Goal: Use online tool/utility: Utilize a website feature to perform a specific function

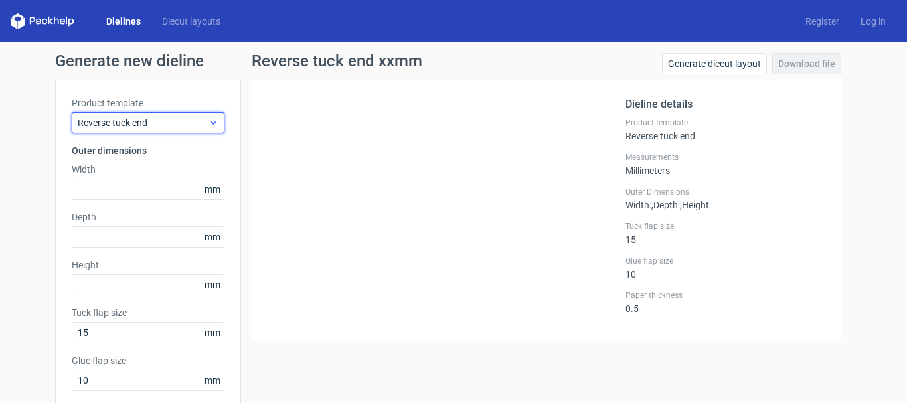
click at [195, 124] on span "Reverse tuck end" at bounding box center [143, 122] width 131 height 13
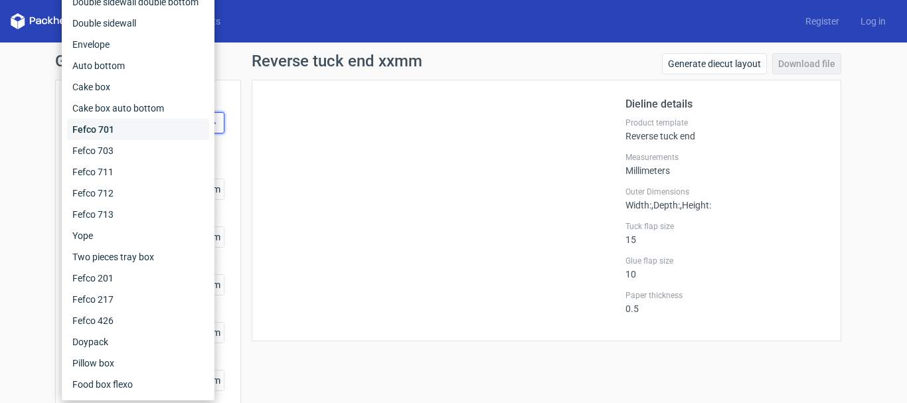
click at [195, 124] on div "Fefco 701" at bounding box center [138, 129] width 142 height 21
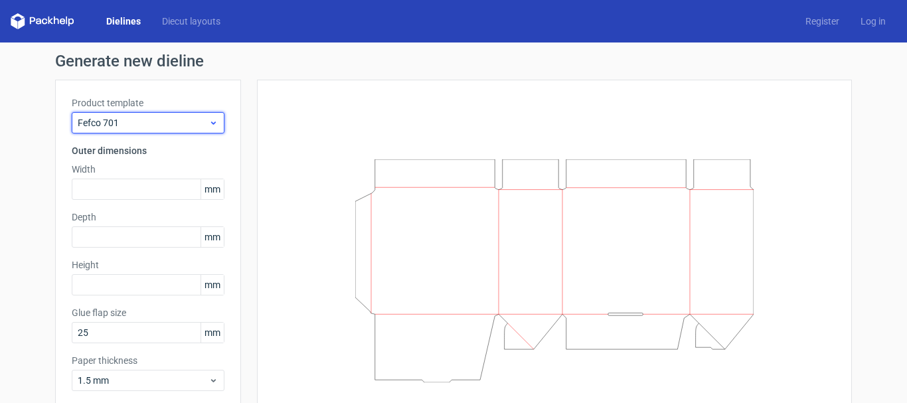
click at [208, 124] on icon at bounding box center [213, 123] width 10 height 11
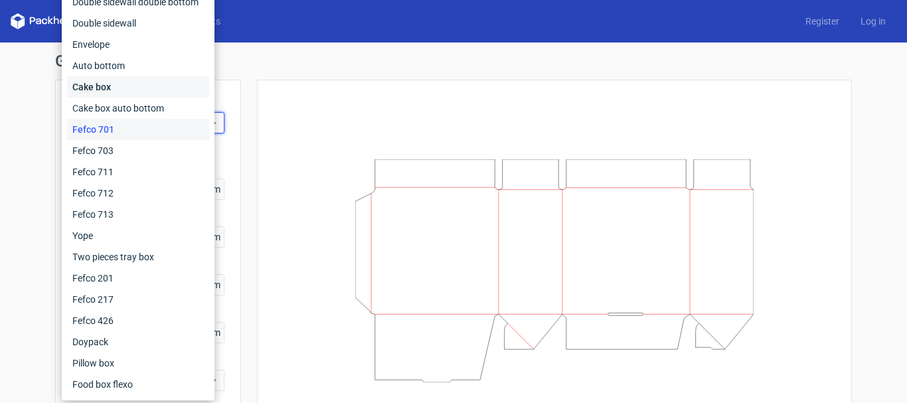
click at [116, 90] on div "Cake box" at bounding box center [138, 86] width 142 height 21
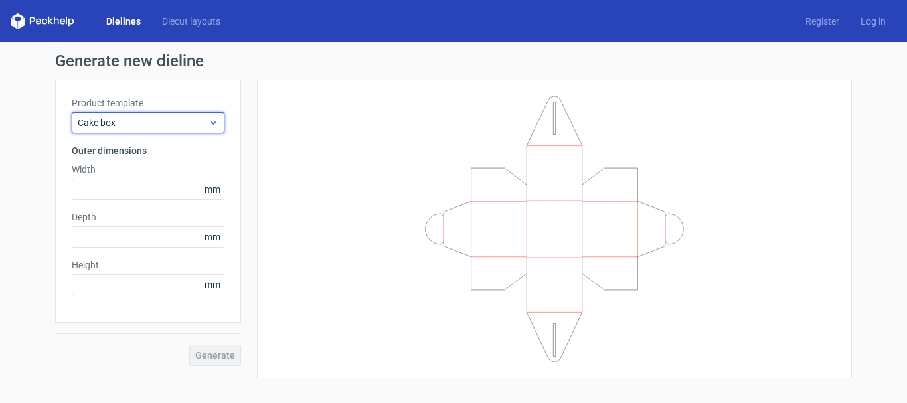
click at [218, 124] on div "Cake box" at bounding box center [148, 122] width 153 height 21
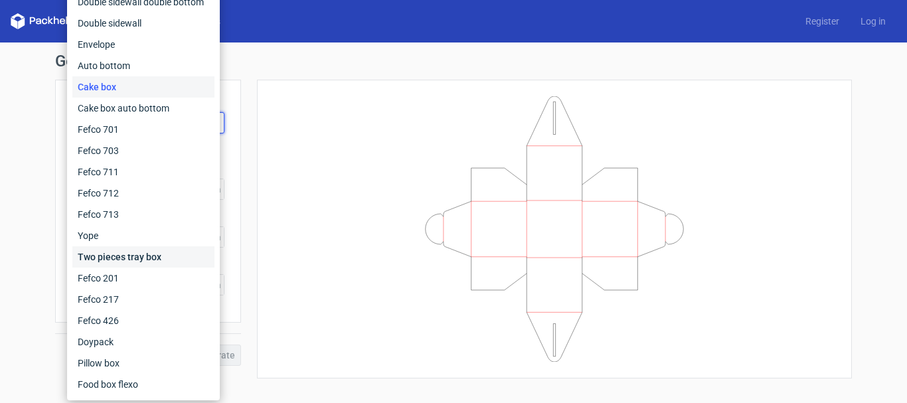
click at [150, 259] on div "Two pieces tray box" at bounding box center [143, 256] width 142 height 21
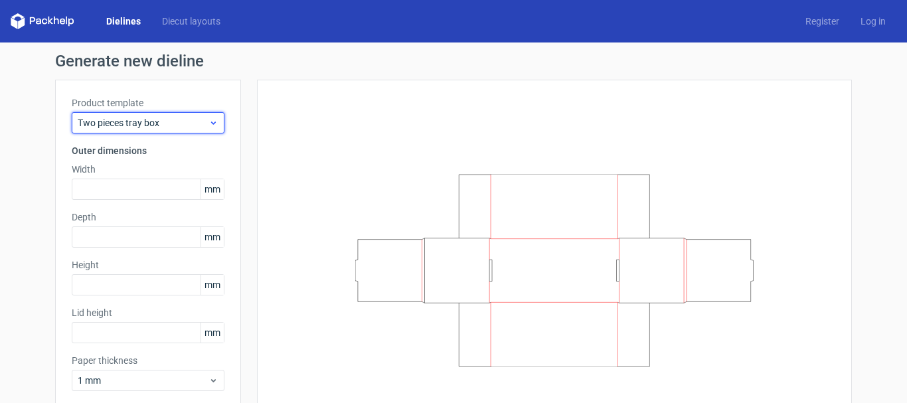
click at [214, 128] on div "Two pieces tray box" at bounding box center [148, 122] width 153 height 21
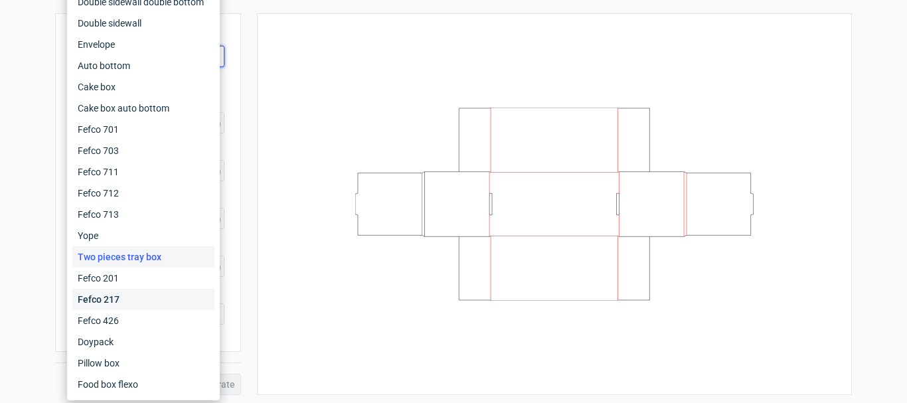
scroll to position [69, 0]
click at [117, 367] on div "Pillow box" at bounding box center [143, 363] width 142 height 21
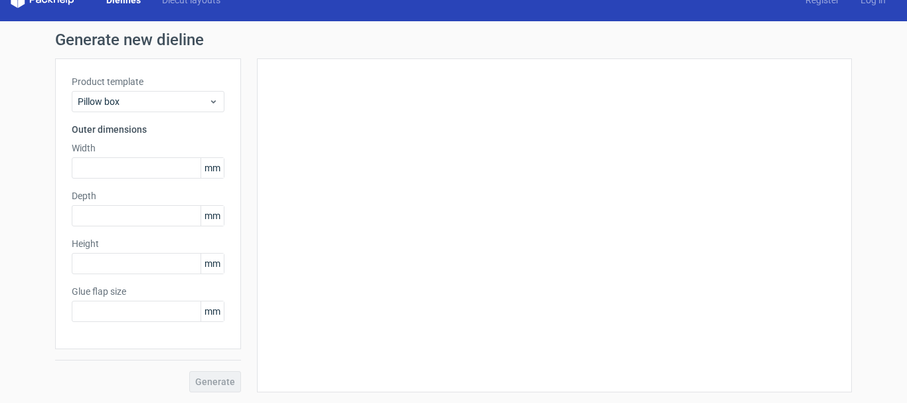
type input "20"
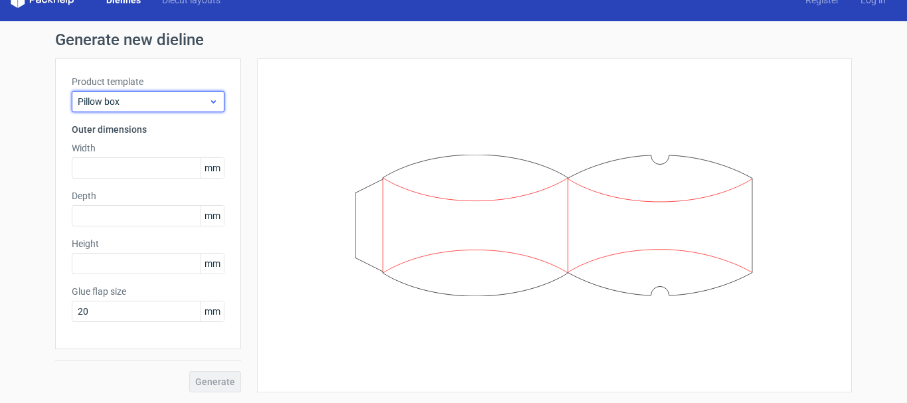
click at [201, 98] on span "Pillow box" at bounding box center [143, 101] width 131 height 13
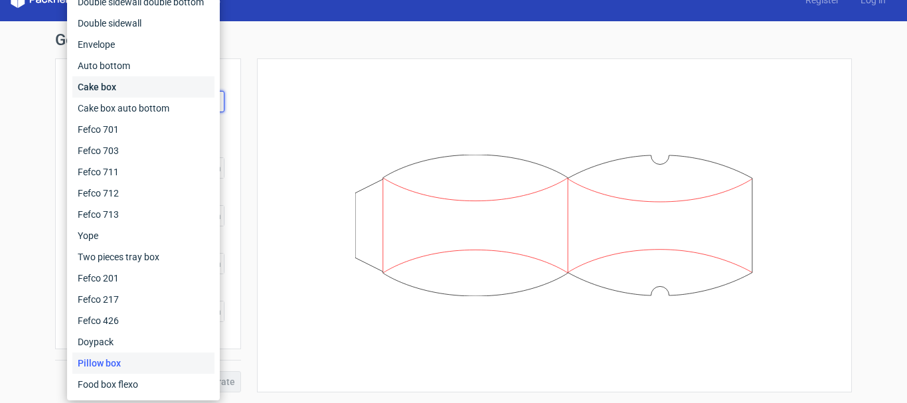
scroll to position [0, 0]
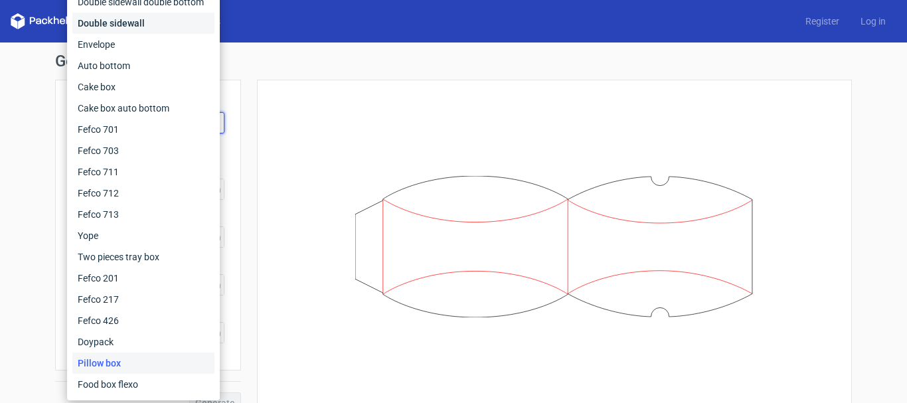
click at [116, 21] on div "Double sidewall" at bounding box center [143, 23] width 142 height 21
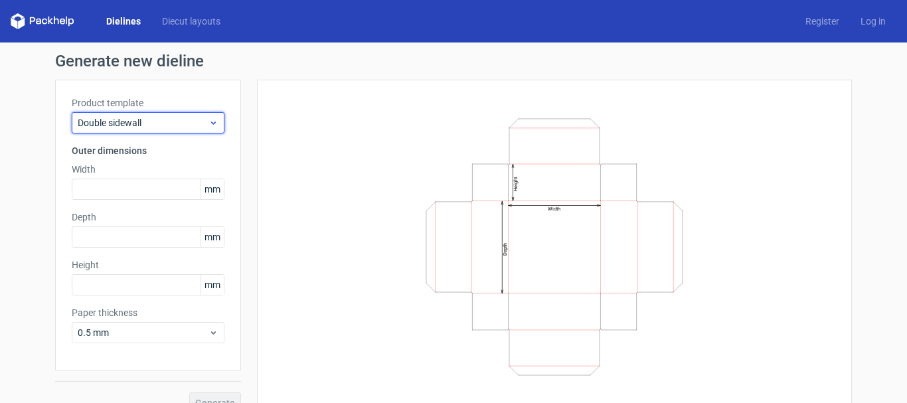
click at [211, 127] on icon at bounding box center [213, 123] width 10 height 11
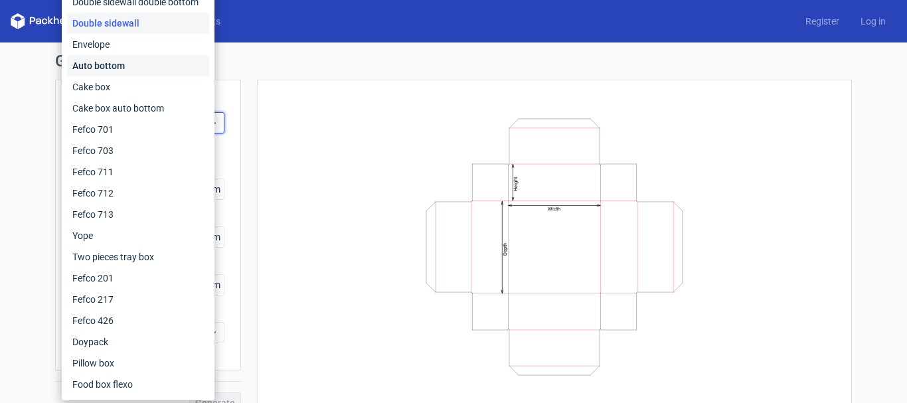
click at [86, 65] on div "Auto bottom" at bounding box center [138, 65] width 142 height 21
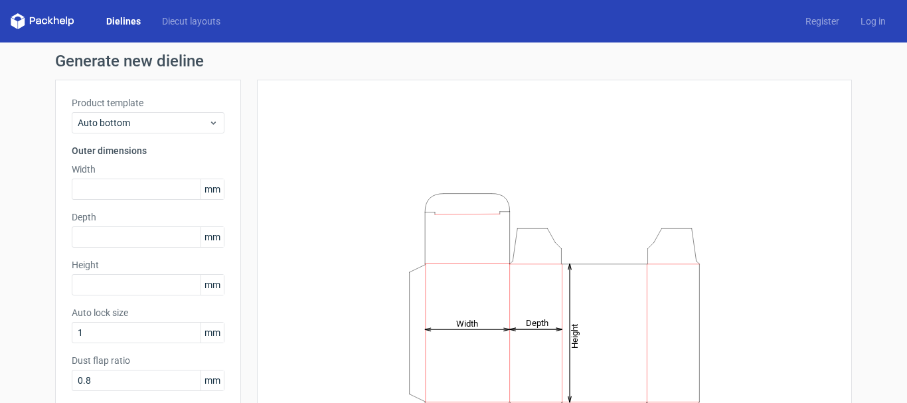
scroll to position [66, 0]
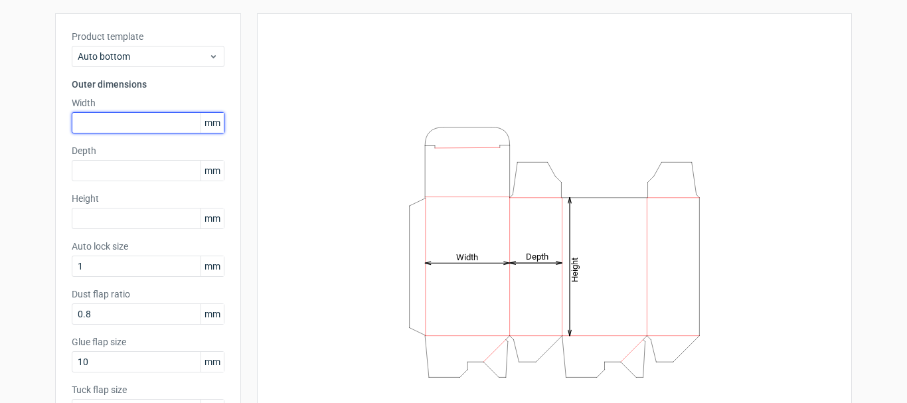
click at [141, 116] on input "text" at bounding box center [148, 122] width 153 height 21
type input "200"
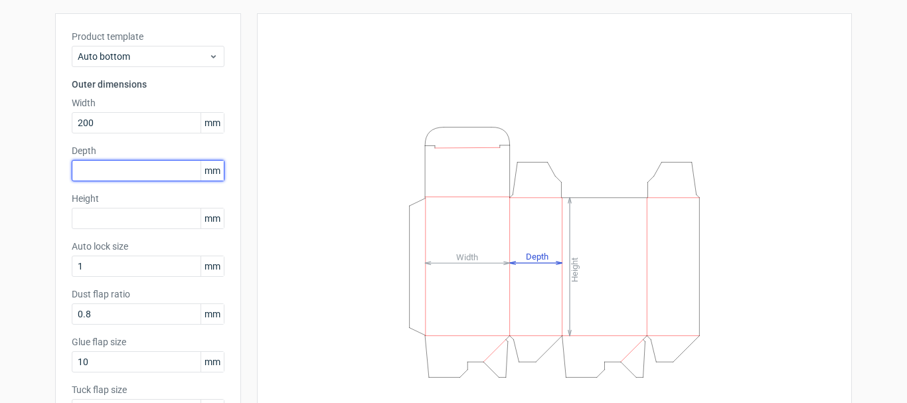
click at [128, 167] on input "text" at bounding box center [148, 170] width 153 height 21
type input "80"
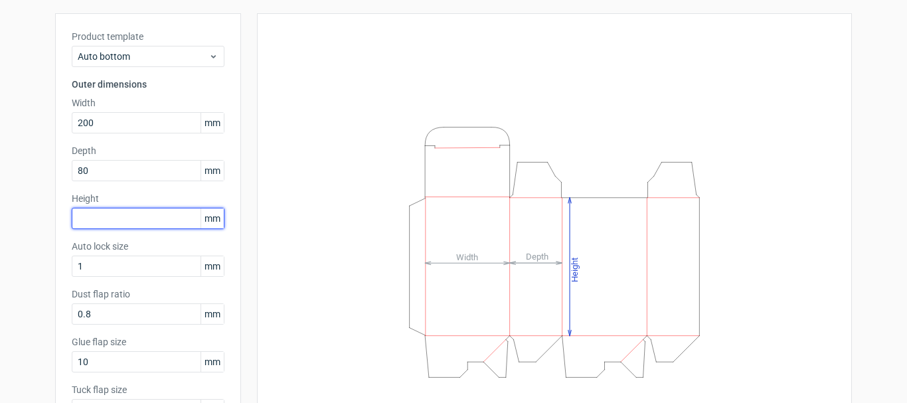
click at [144, 212] on input "text" at bounding box center [148, 218] width 153 height 21
type input "250"
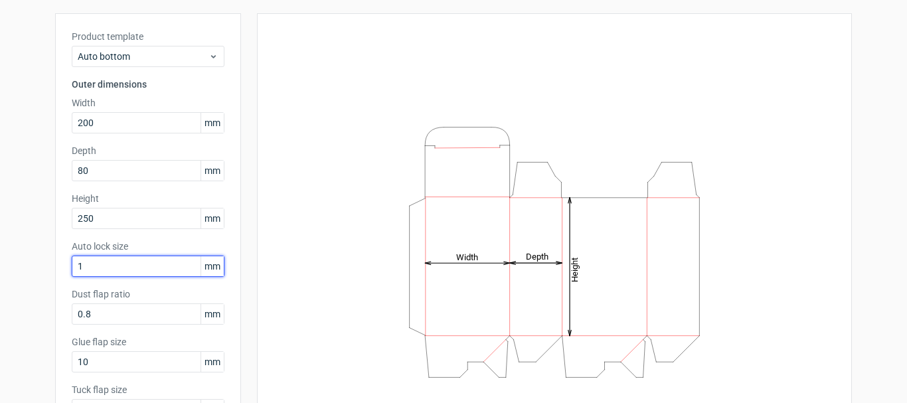
click at [169, 266] on input "1" at bounding box center [148, 266] width 153 height 21
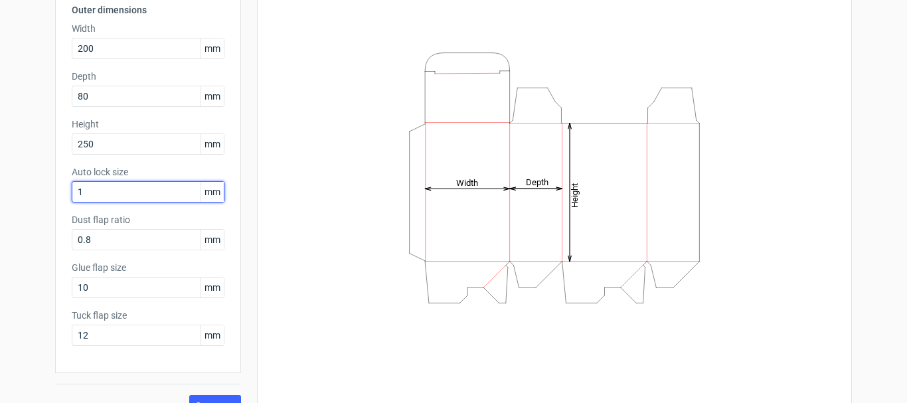
scroll to position [165, 0]
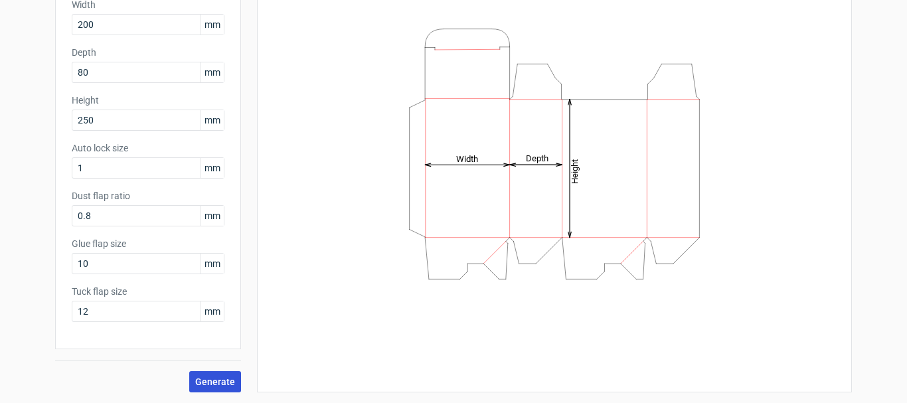
click at [222, 377] on span "Generate" at bounding box center [215, 381] width 40 height 9
